Goal: Transaction & Acquisition: Purchase product/service

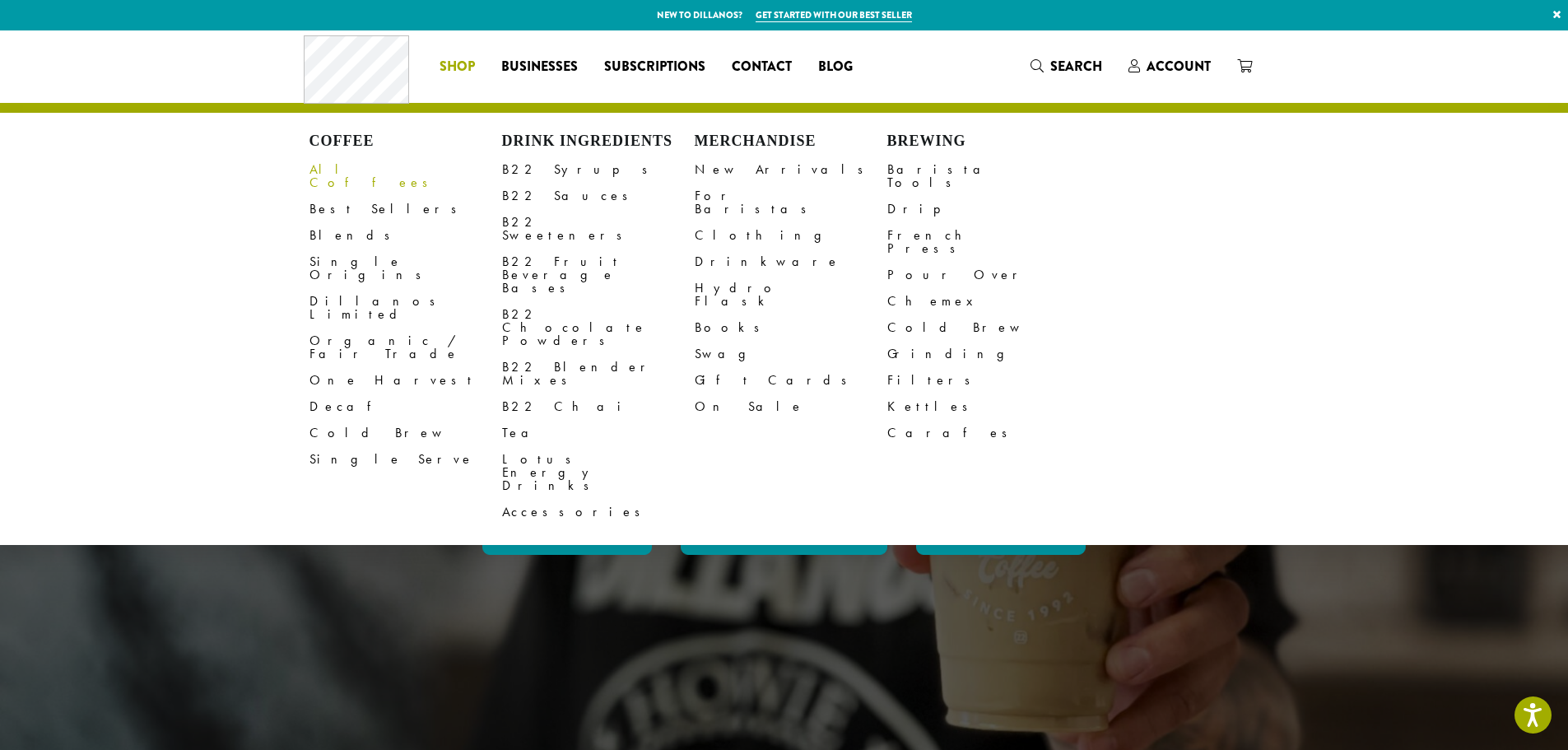
click at [334, 175] on link "All Coffees" at bounding box center [405, 176] width 192 height 39
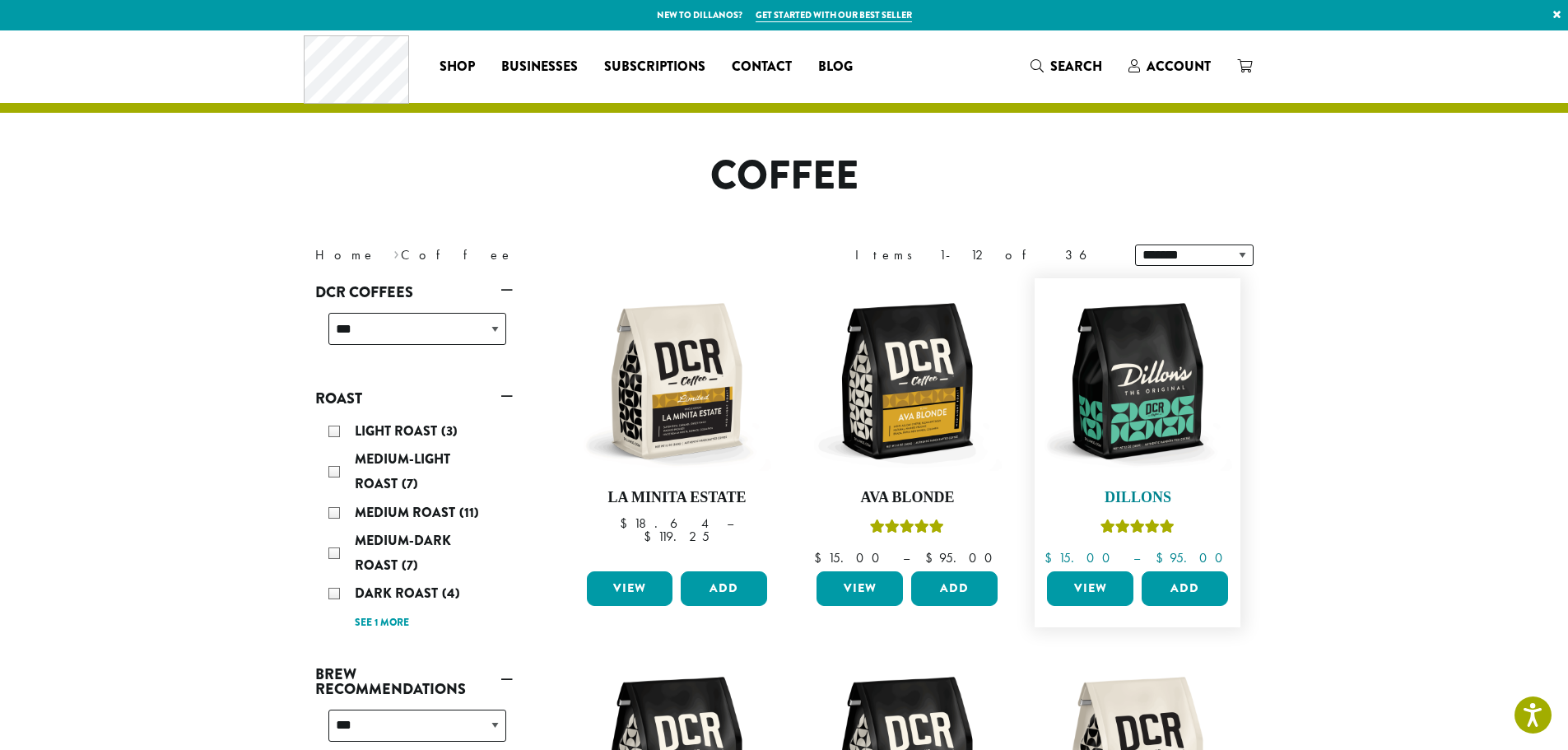
click at [1147, 407] on img at bounding box center [1137, 381] width 190 height 190
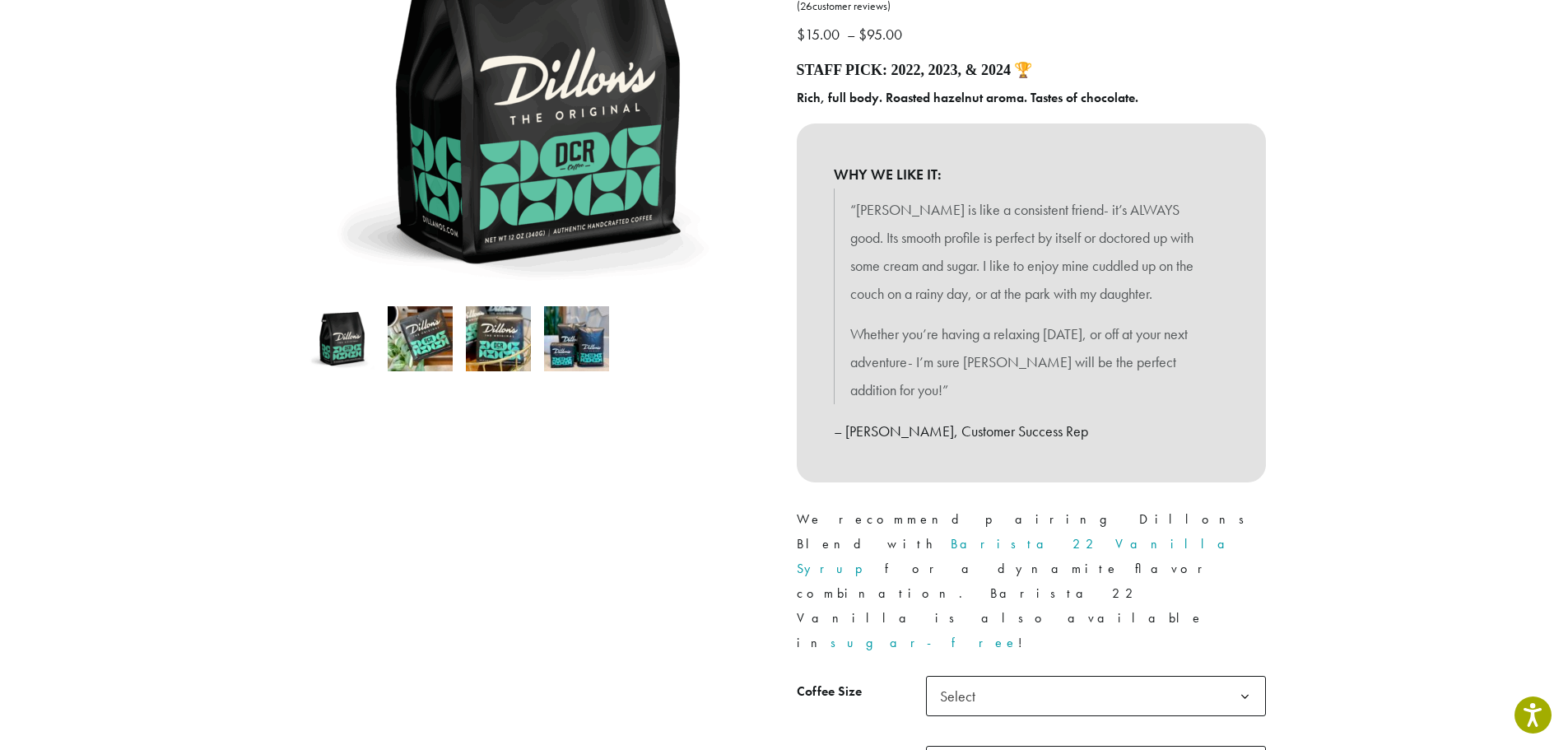
scroll to position [329, 0]
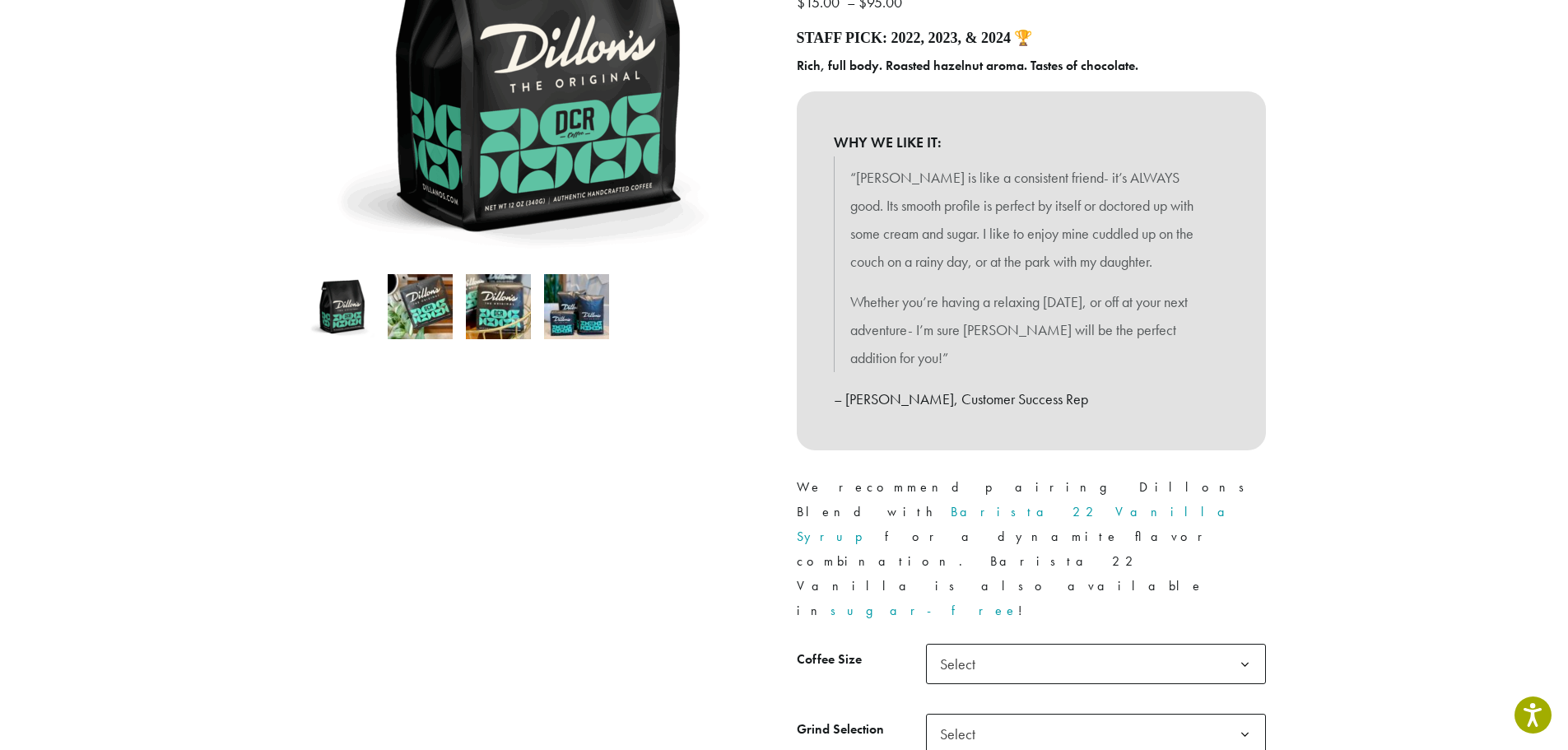
click at [408, 311] on img at bounding box center [420, 306] width 65 height 65
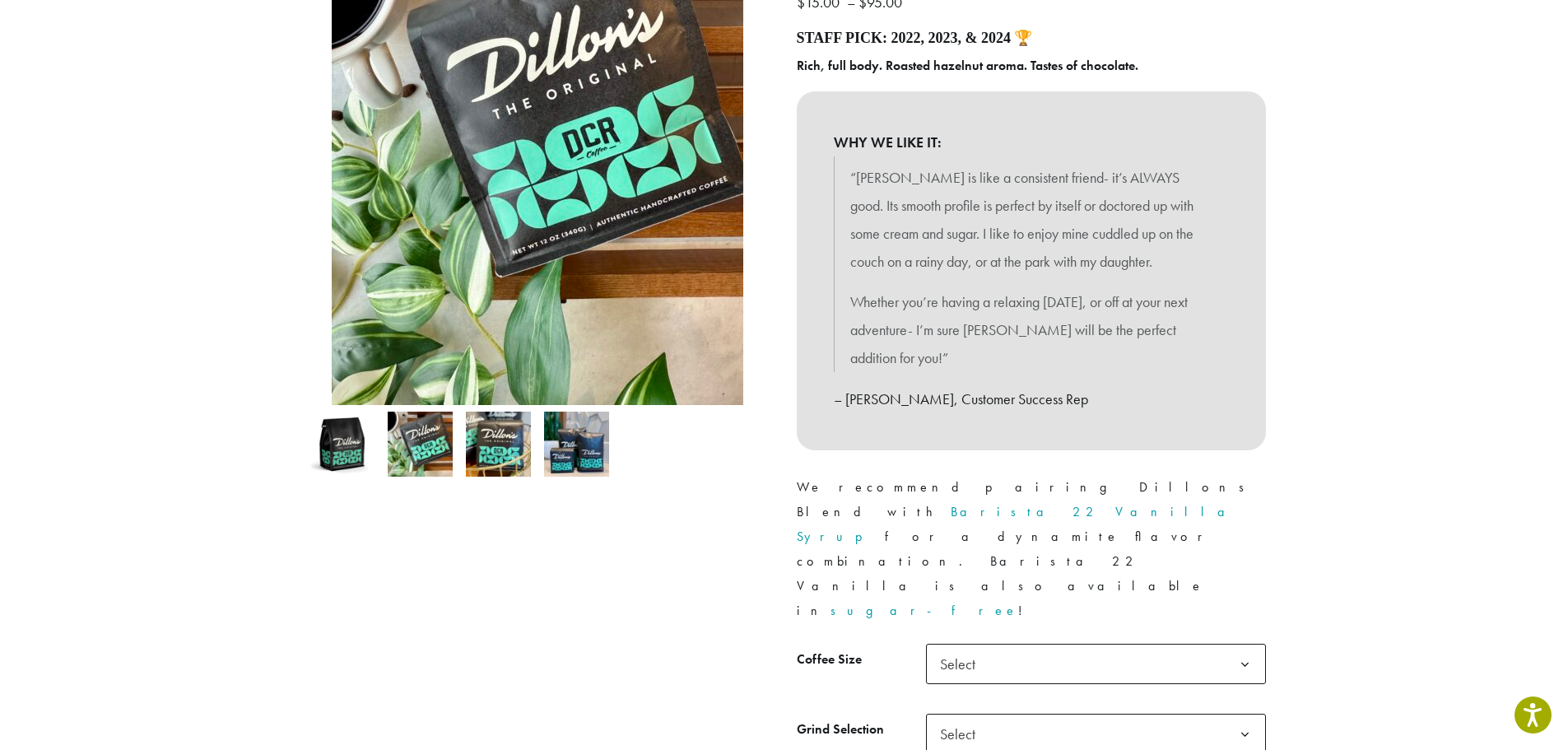
click at [483, 443] on img at bounding box center [498, 443] width 65 height 65
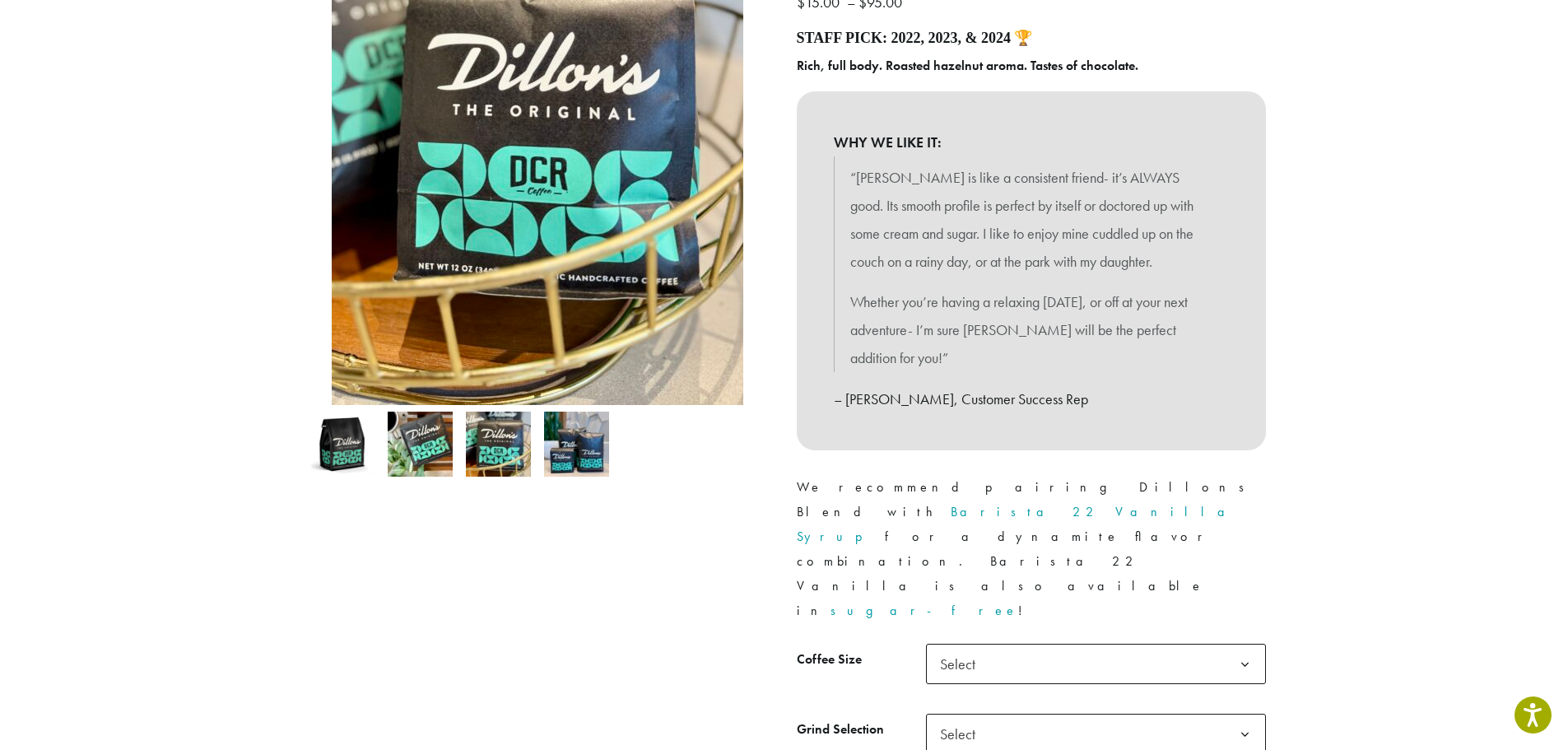
click at [620, 427] on ol at bounding box center [537, 443] width 469 height 78
click at [576, 427] on img at bounding box center [576, 443] width 65 height 65
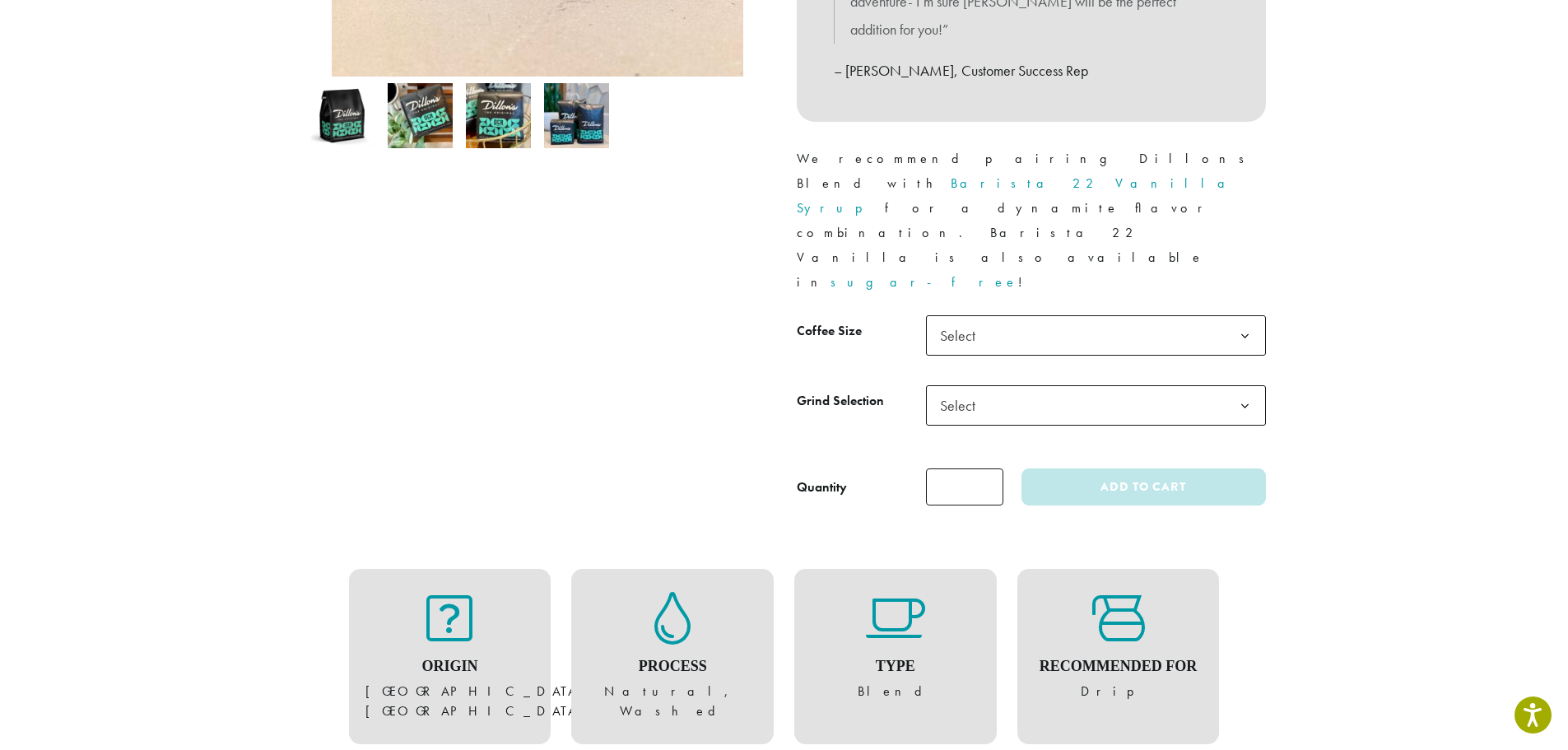
scroll to position [658, 0]
